Goal: Task Accomplishment & Management: Manage account settings

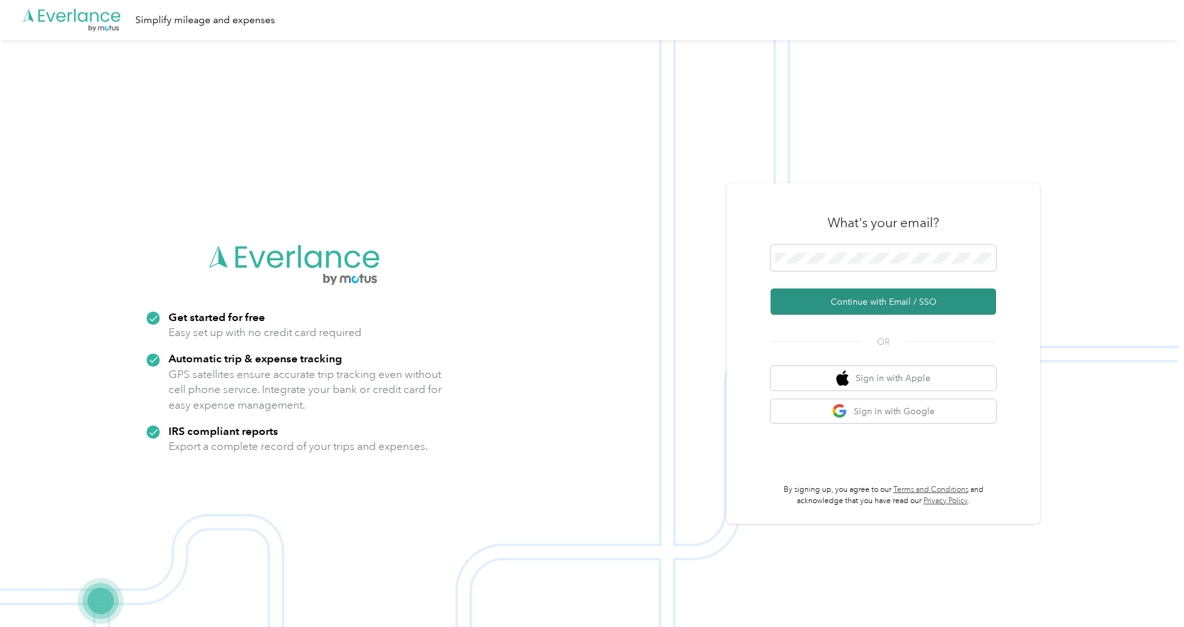
click at [857, 308] on button "Continue with Email / SSO" at bounding box center [882, 302] width 225 height 26
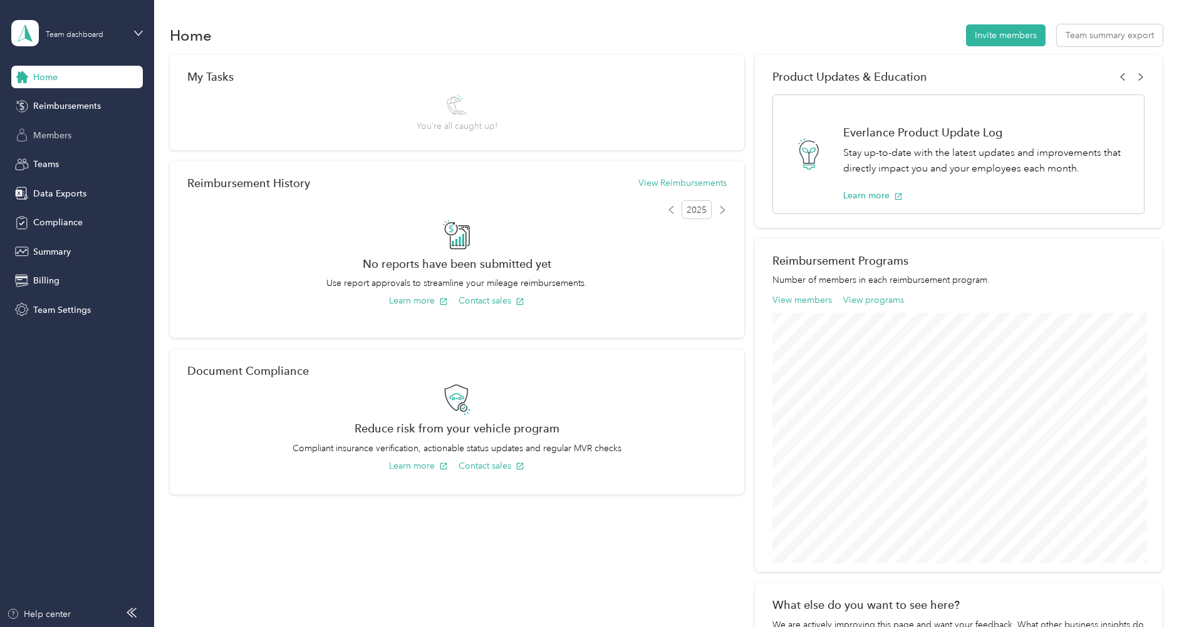
click at [44, 141] on span "Members" at bounding box center [52, 135] width 38 height 13
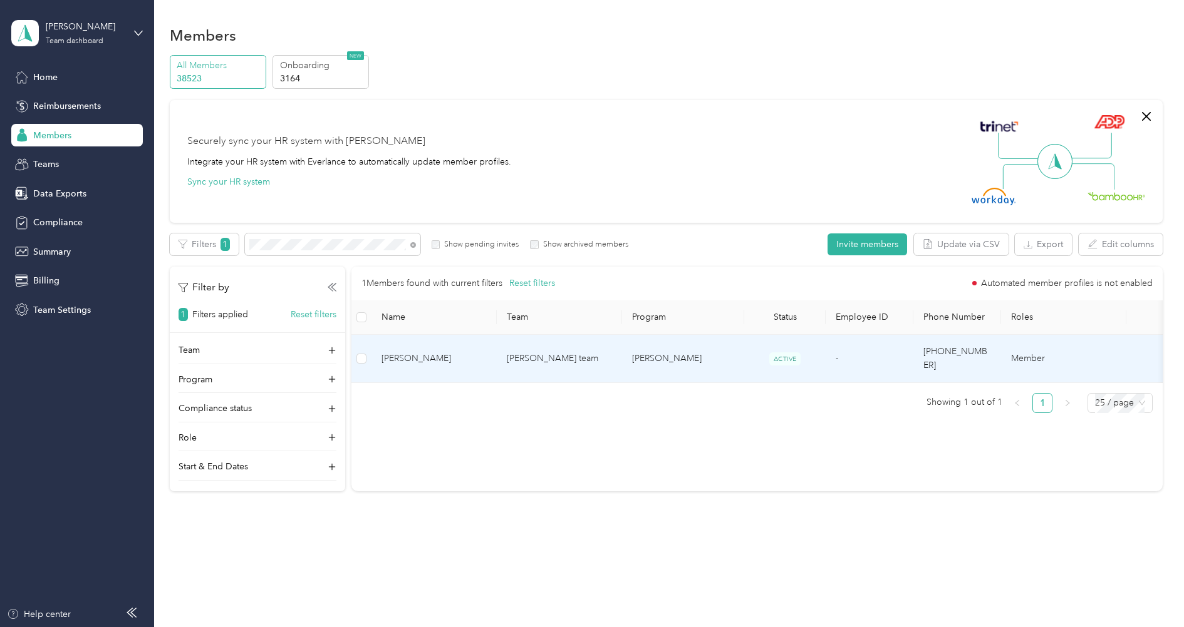
click at [424, 352] on span "[PERSON_NAME]" at bounding box center [433, 359] width 105 height 14
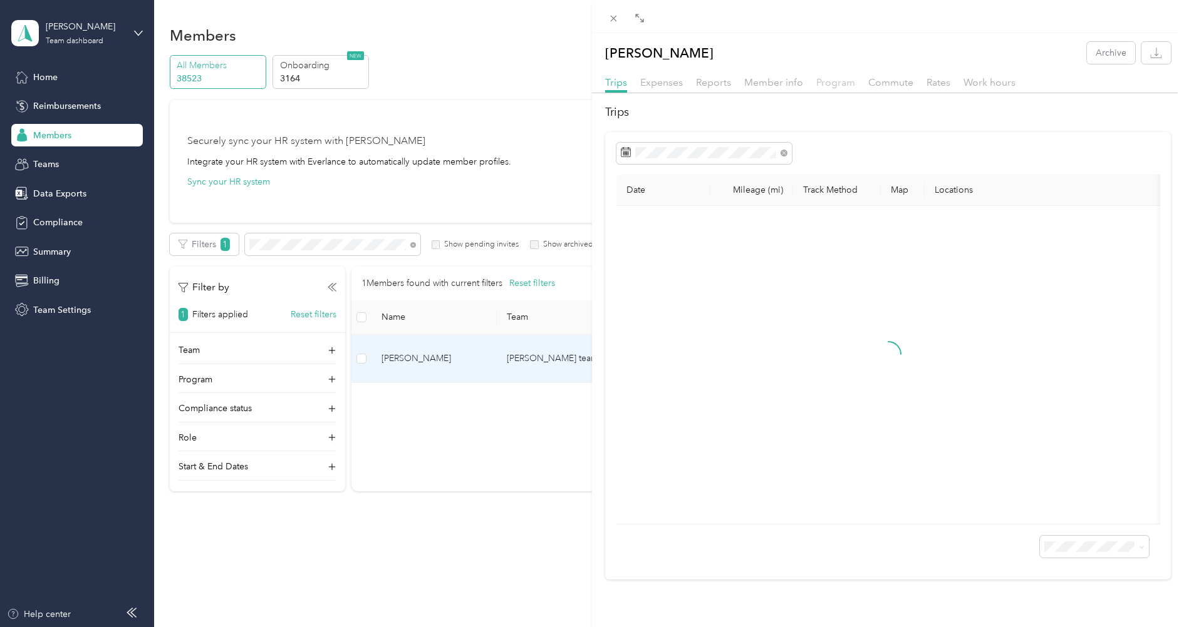
click at [829, 82] on span "Program" at bounding box center [835, 82] width 39 height 12
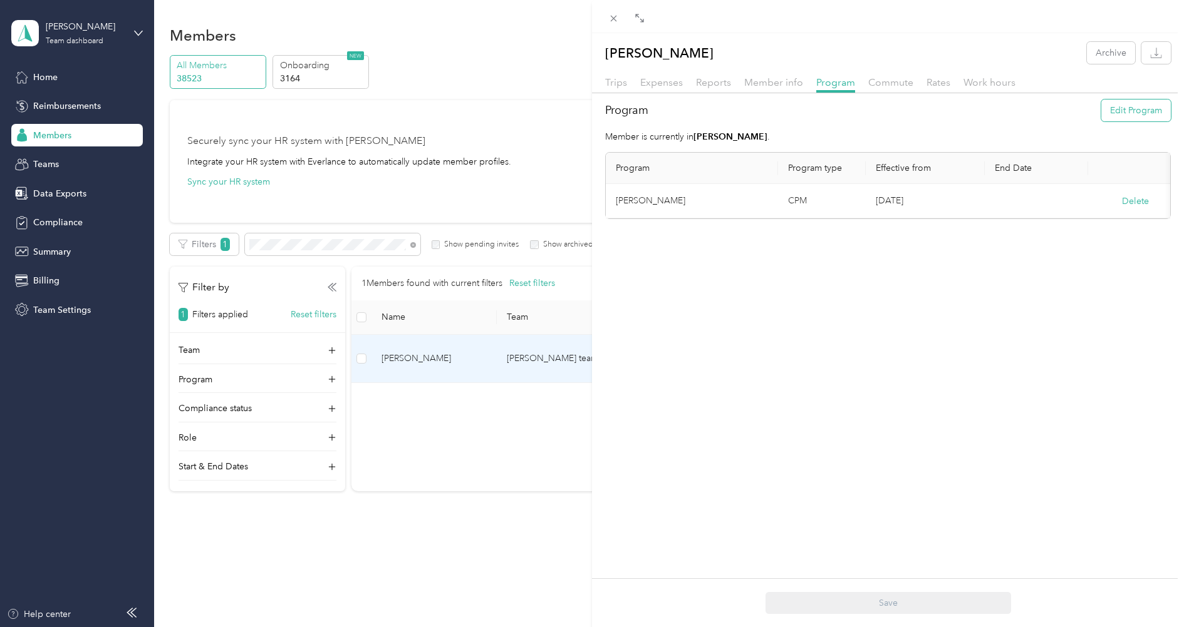
click at [1131, 115] on button "Edit Program" at bounding box center [1136, 111] width 70 height 22
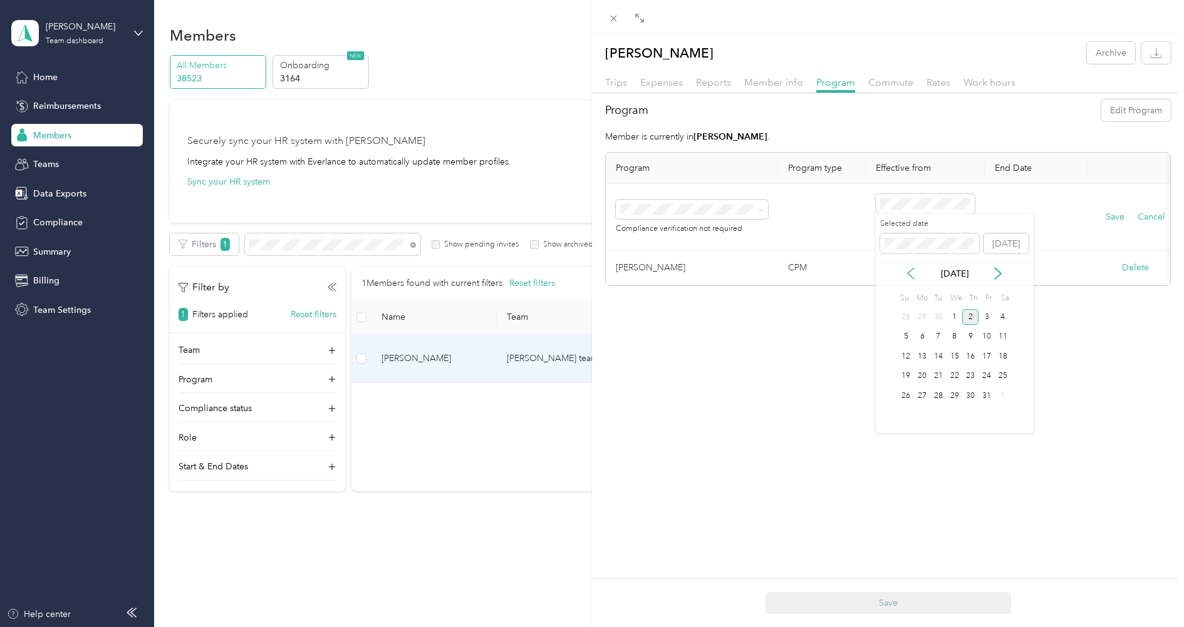
click at [916, 279] on icon at bounding box center [910, 273] width 13 height 13
click at [919, 320] on div "1" at bounding box center [922, 317] width 16 height 16
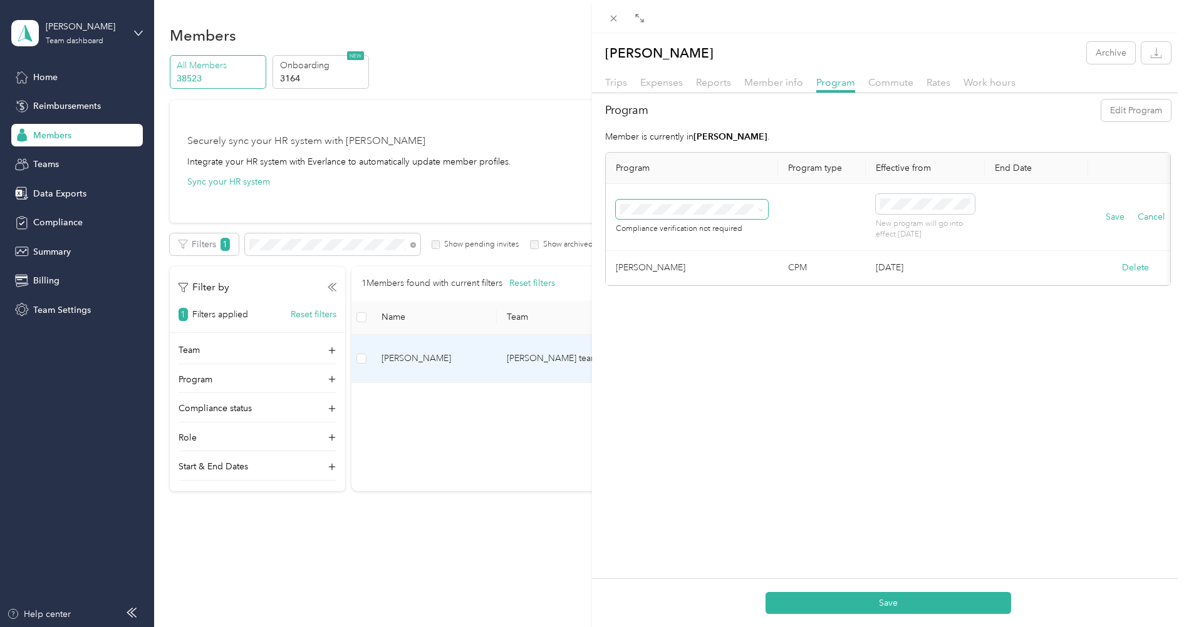
click at [708, 214] on span at bounding box center [692, 210] width 152 height 20
click at [681, 253] on span "Aco Rate (CPM)" at bounding box center [655, 252] width 62 height 11
click at [1136, 270] on button "Delete" at bounding box center [1135, 267] width 27 height 13
click at [1075, 278] on button "Yes" at bounding box center [1073, 276] width 24 height 20
click at [1112, 218] on button "Save" at bounding box center [1114, 217] width 19 height 14
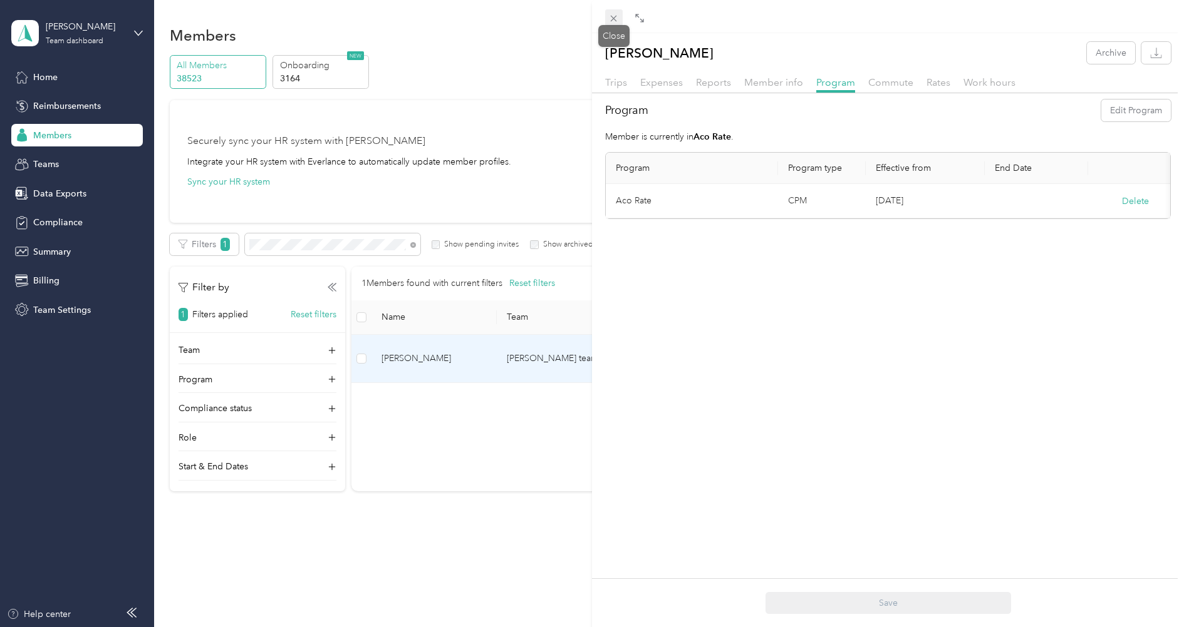
click at [616, 22] on icon at bounding box center [613, 18] width 11 height 11
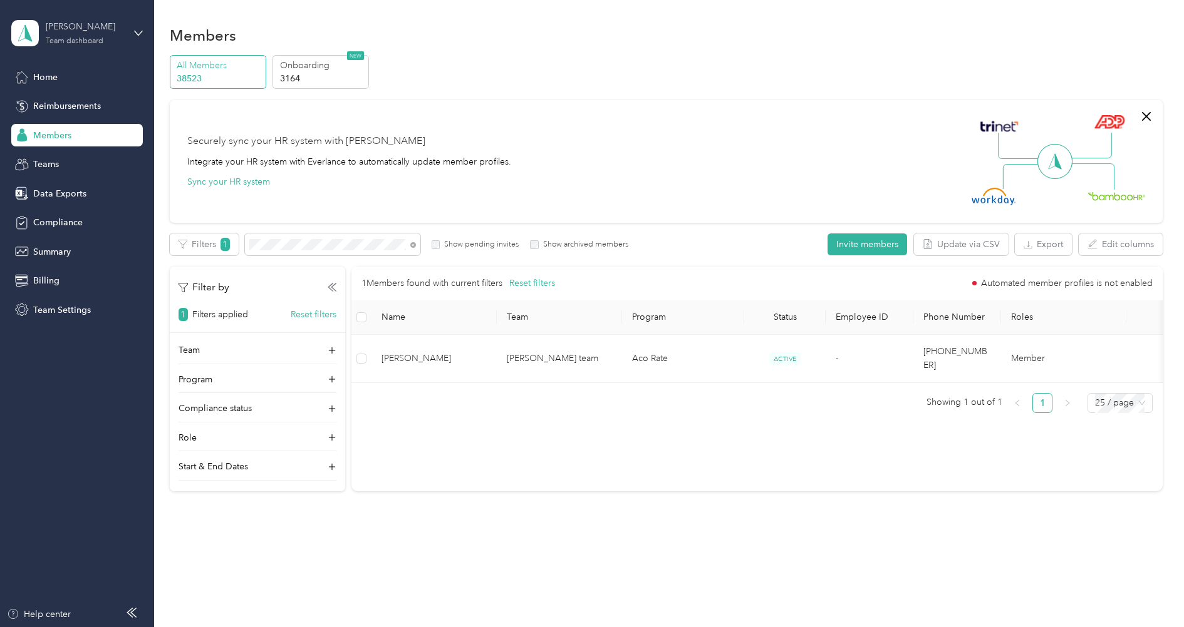
click at [96, 30] on div "[PERSON_NAME]" at bounding box center [85, 26] width 78 height 13
click at [59, 150] on div "Log out" at bounding box center [178, 153] width 317 height 22
